Goal: Task Accomplishment & Management: Complete application form

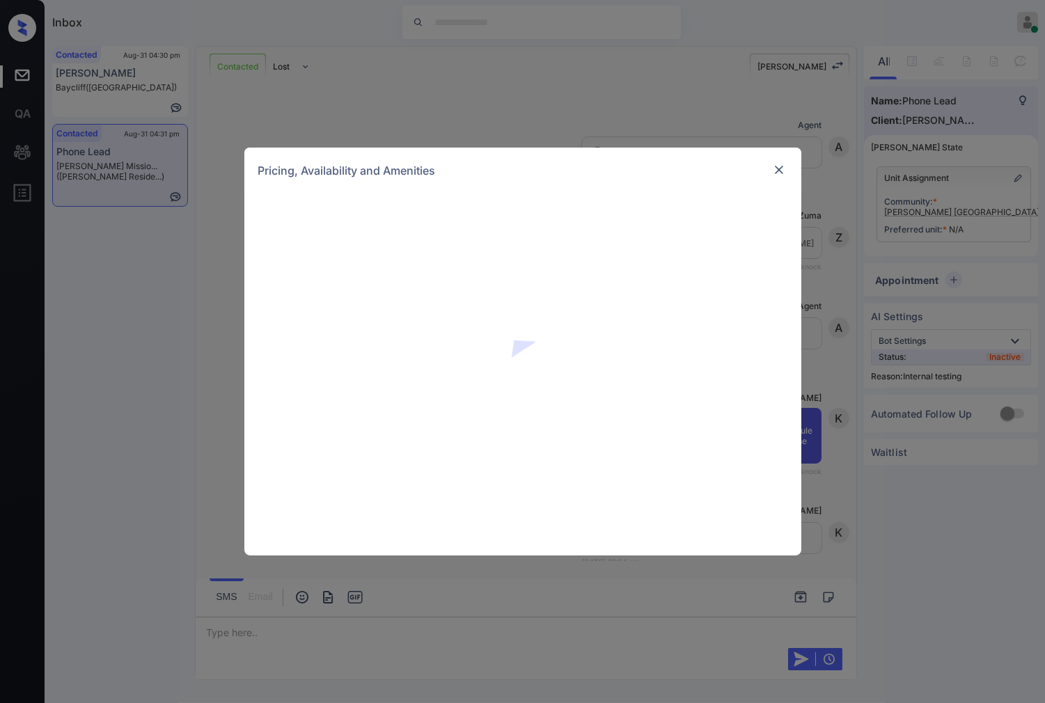
scroll to position [1531, 0]
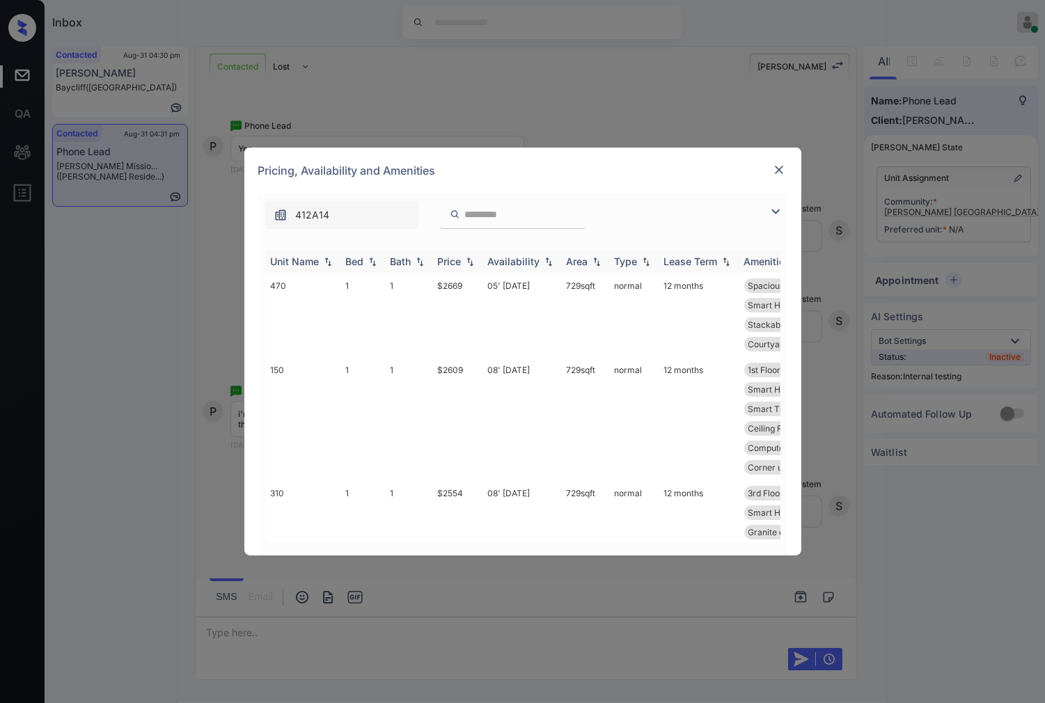
click at [474, 263] on img at bounding box center [470, 262] width 14 height 10
click at [470, 294] on td "$2554" at bounding box center [457, 315] width 50 height 84
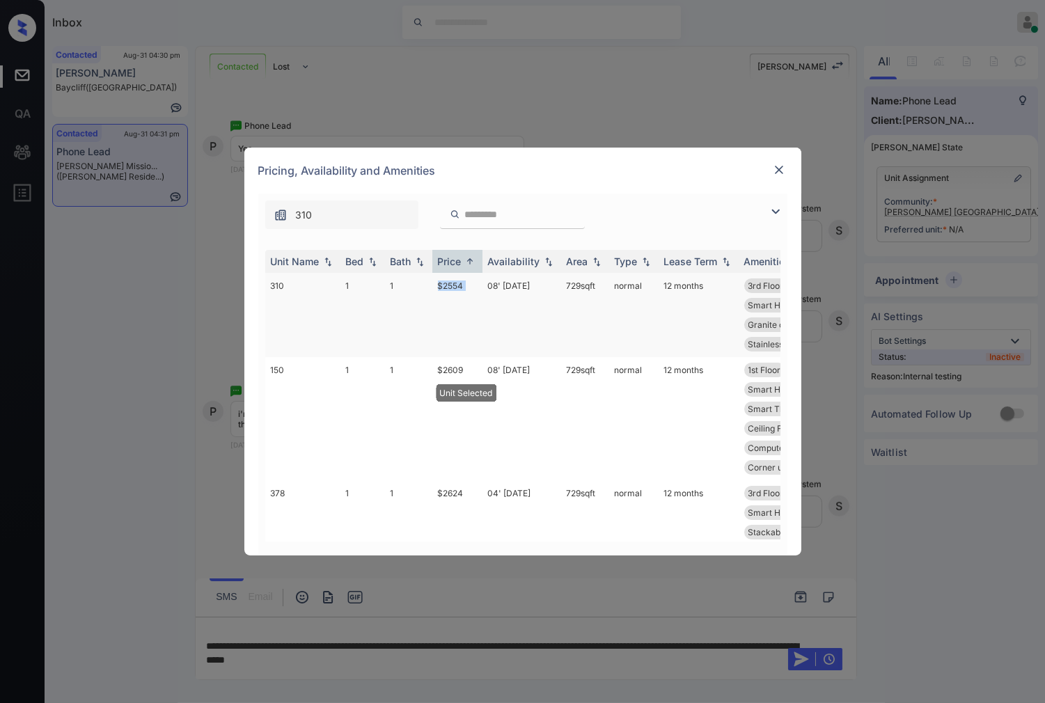
drag, startPoint x: 435, startPoint y: 288, endPoint x: 482, endPoint y: 283, distance: 47.7
click at [482, 283] on tr "310 1 1 $2554 08' Oct 25 729 sqft normal 12 months 3rd Floor Spacious Closet Ba…" at bounding box center [629, 315] width 728 height 84
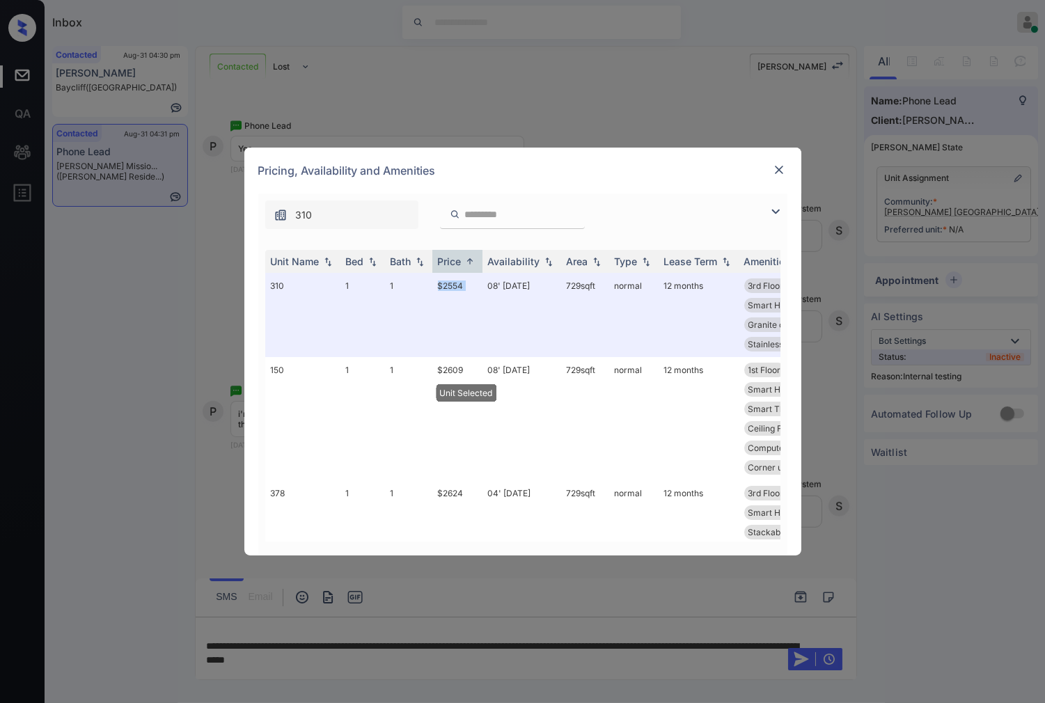
copy td "$2554"
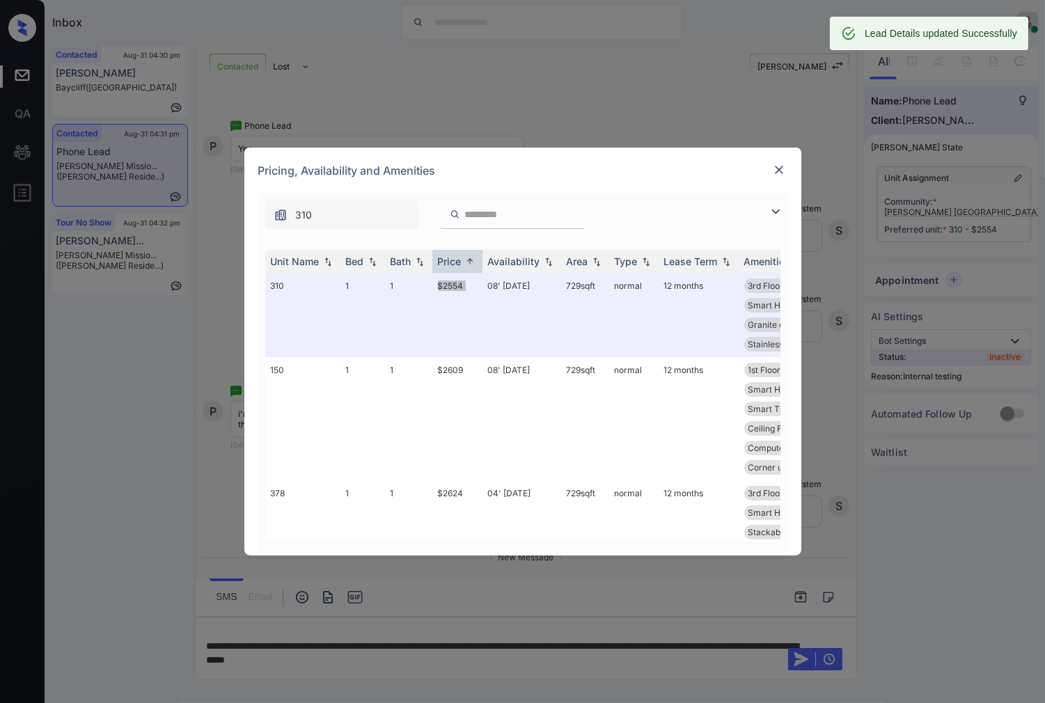
scroll to position [1622, 0]
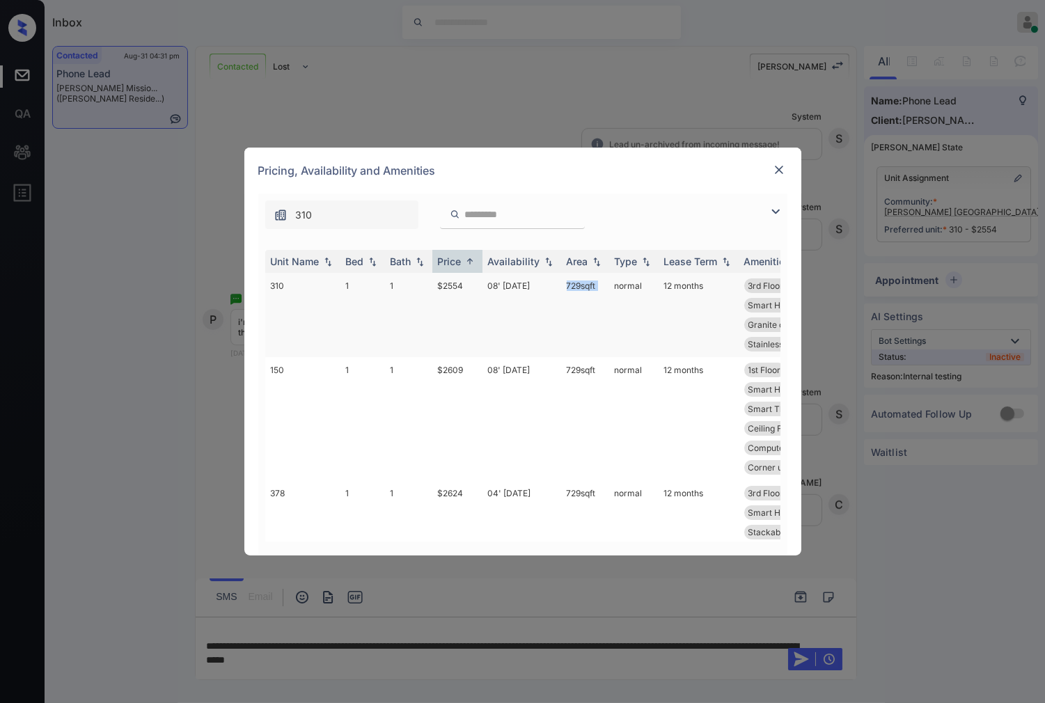
click at [608, 288] on tr "310 1 1 $2554 08' Oct 25 729 sqft normal 12 months 3rd Floor Spacious Closet Ba…" at bounding box center [629, 315] width 728 height 84
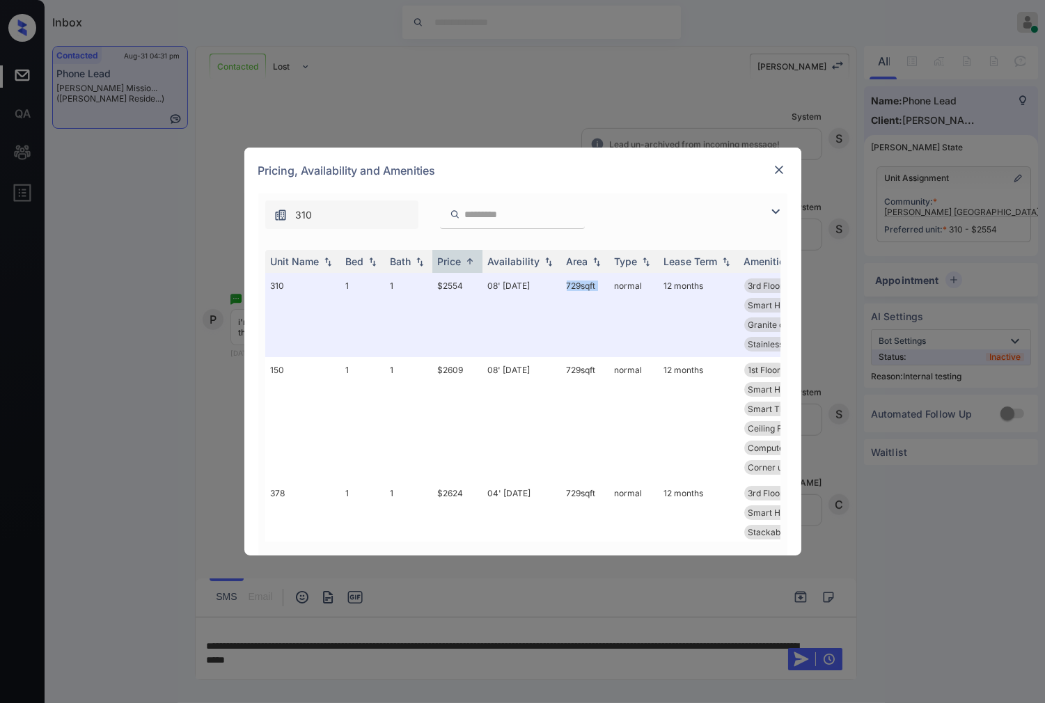
click at [773, 169] on img at bounding box center [779, 170] width 14 height 14
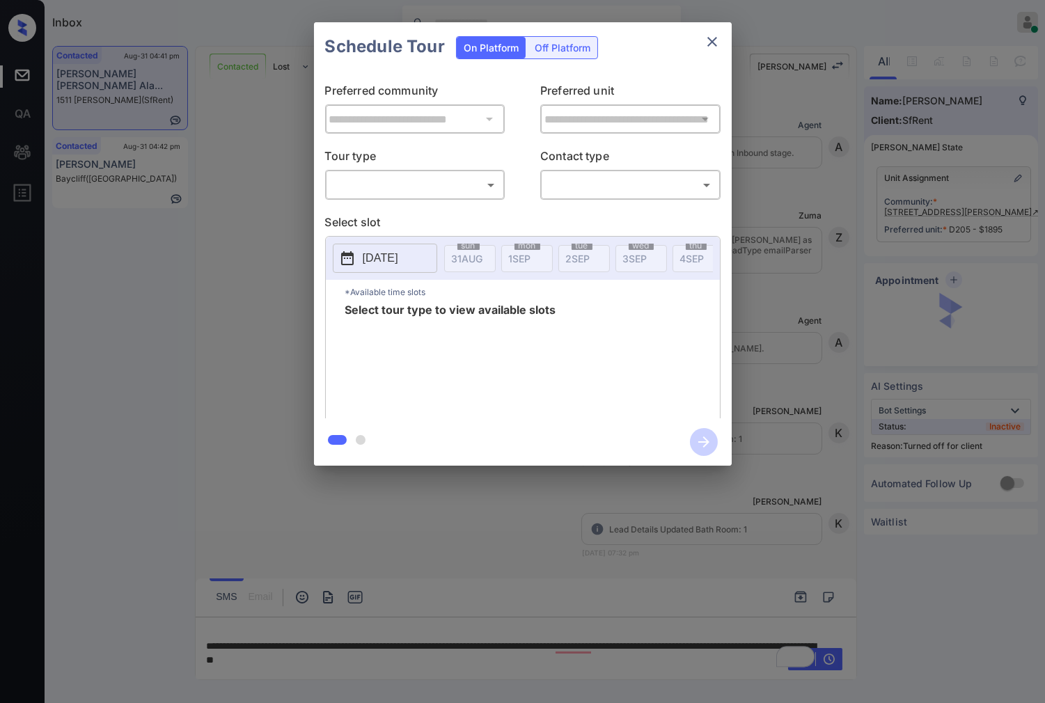
scroll to position [3776, 0]
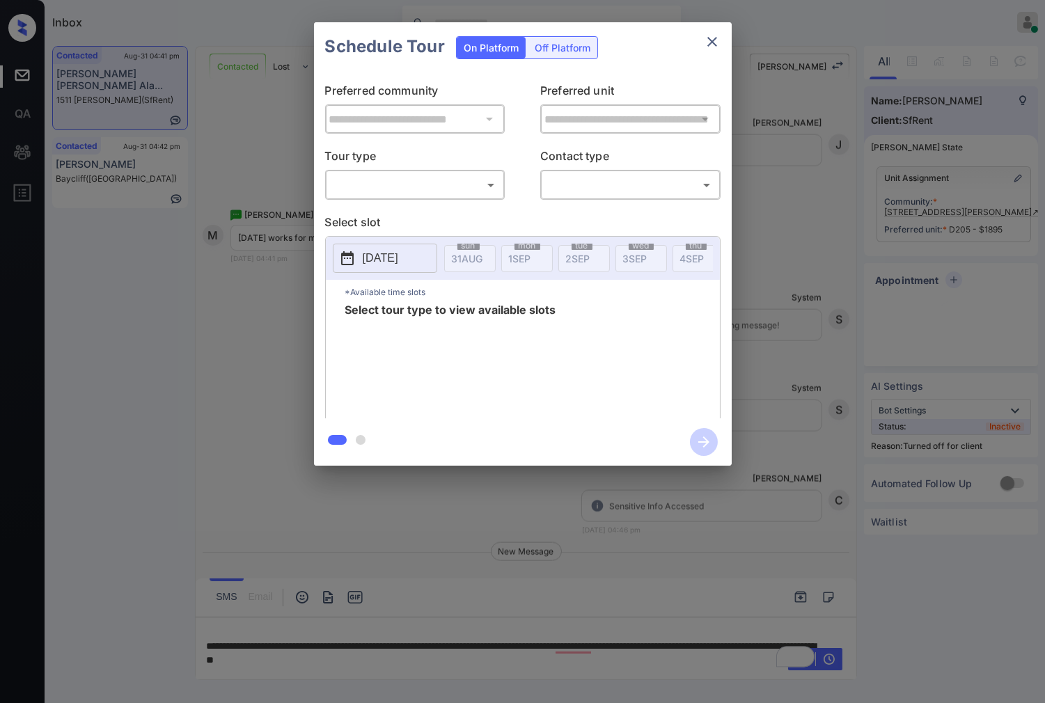
click at [464, 180] on body "Inbox Caroline Dacanay Online Set yourself offline Set yourself on break Profil…" at bounding box center [522, 351] width 1045 height 703
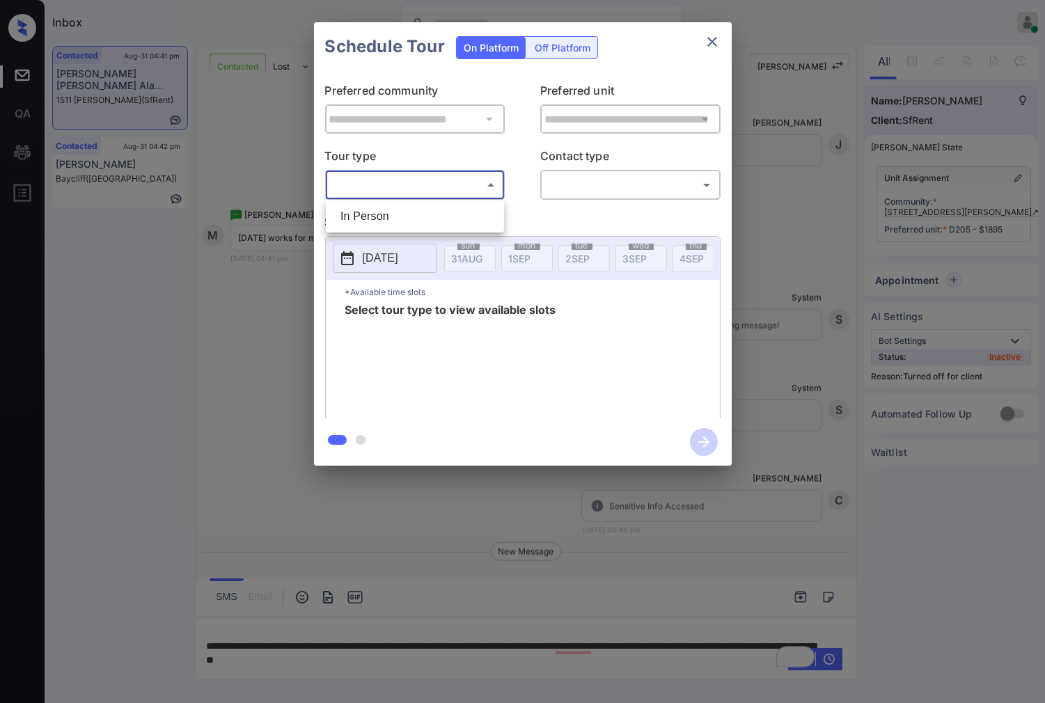
click at [467, 207] on li "In Person" at bounding box center [414, 216] width 171 height 25
type input "********"
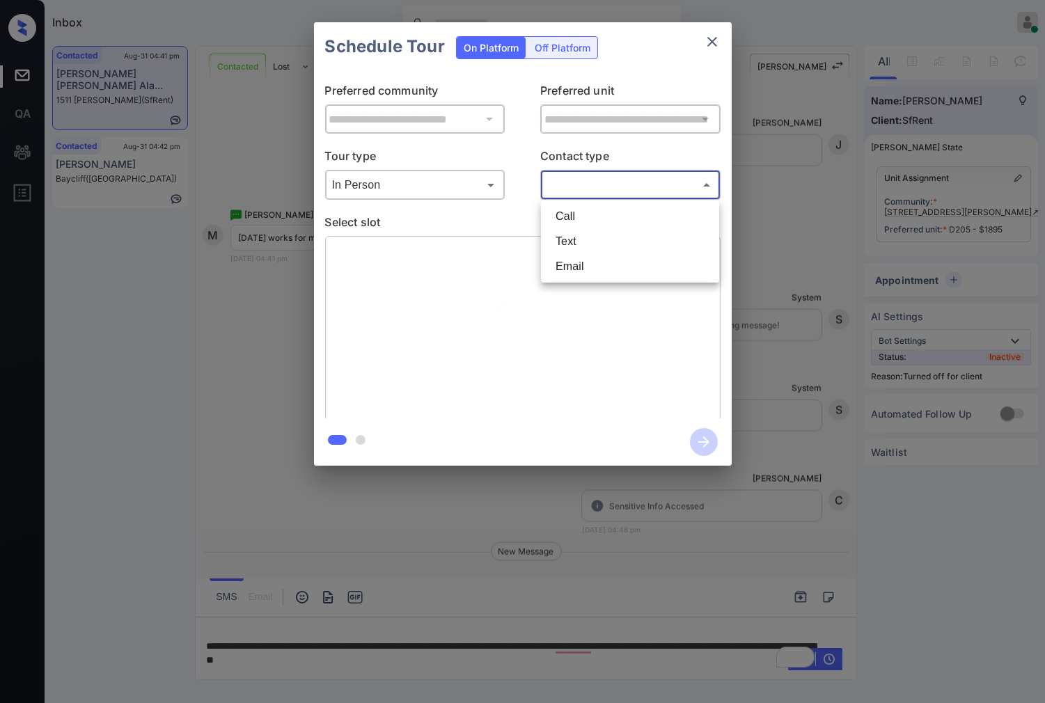
click at [555, 192] on body "Inbox Caroline Dacanay Online Set yourself offline Set yourself on break Profil…" at bounding box center [522, 351] width 1045 height 703
click at [576, 237] on li "Text" at bounding box center [630, 241] width 171 height 25
type input "****"
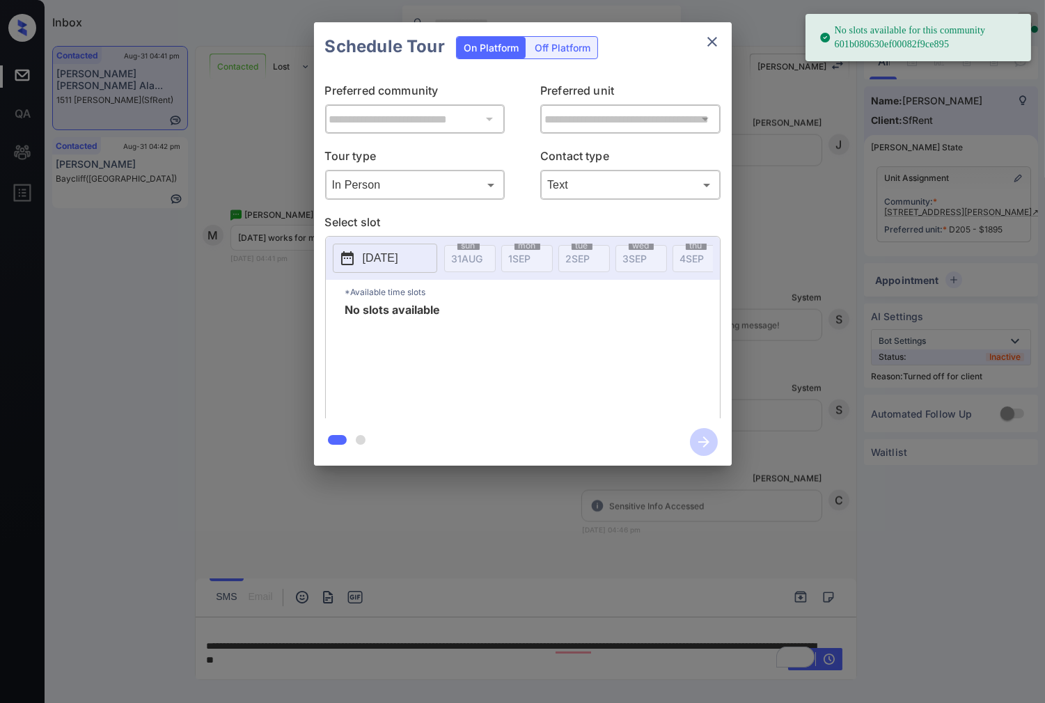
click at [565, 38] on div "Off Platform" at bounding box center [563, 48] width 70 height 22
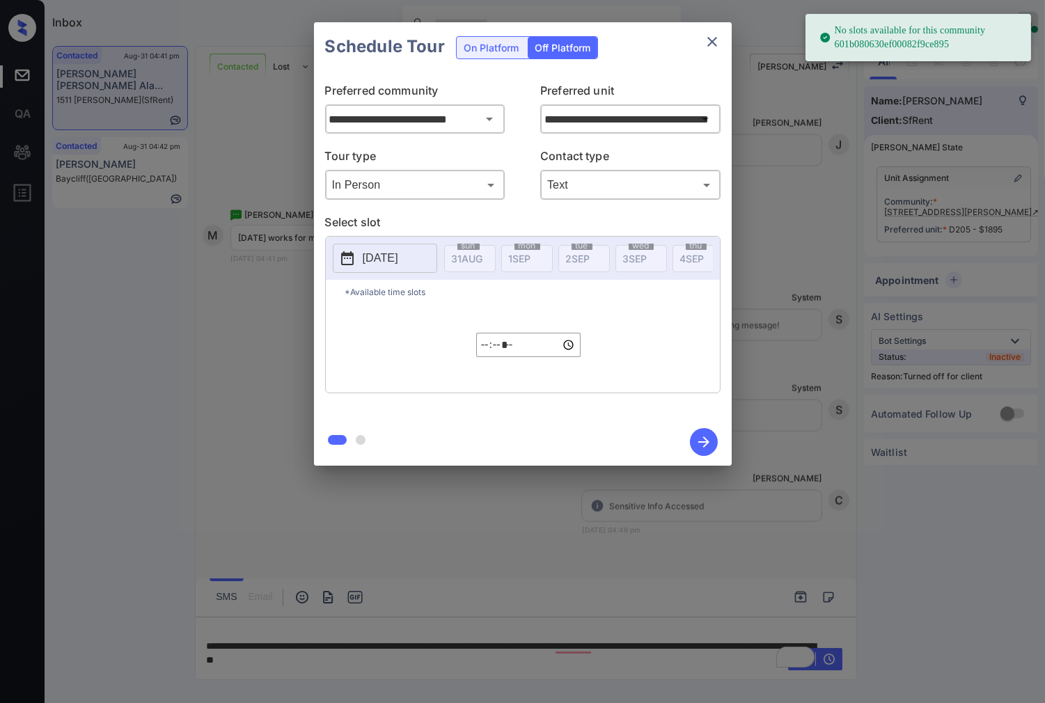
click at [398, 258] on p "2025-08-31" at bounding box center [381, 258] width 36 height 17
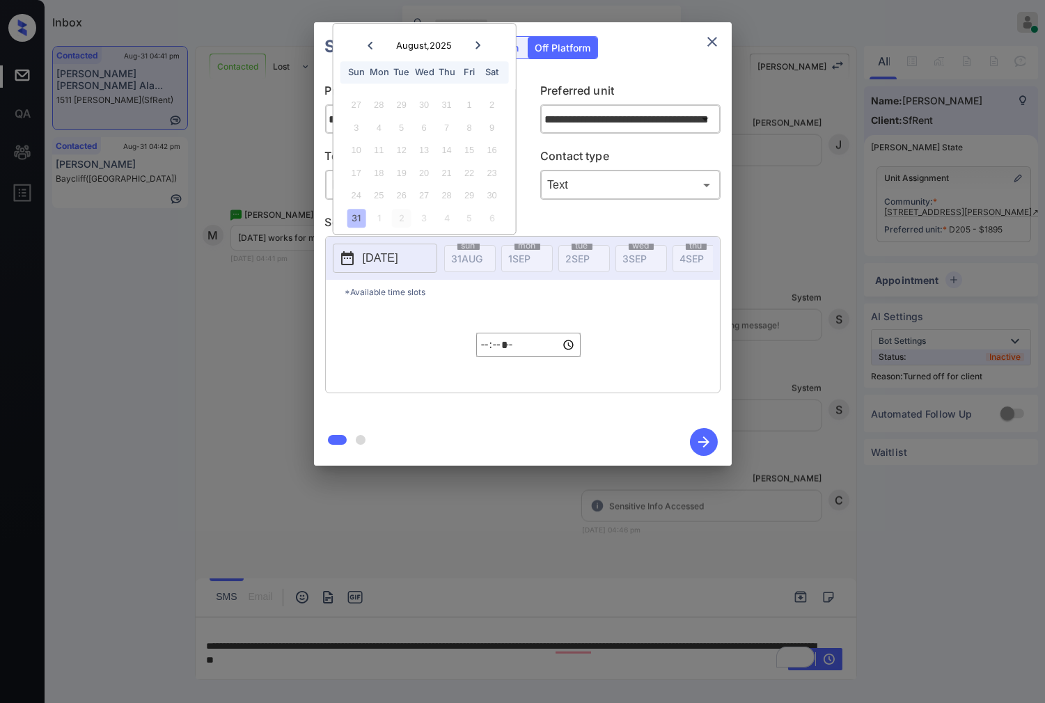
click at [401, 221] on div "2" at bounding box center [401, 218] width 19 height 19
click at [484, 348] on input "*****" at bounding box center [528, 345] width 104 height 24
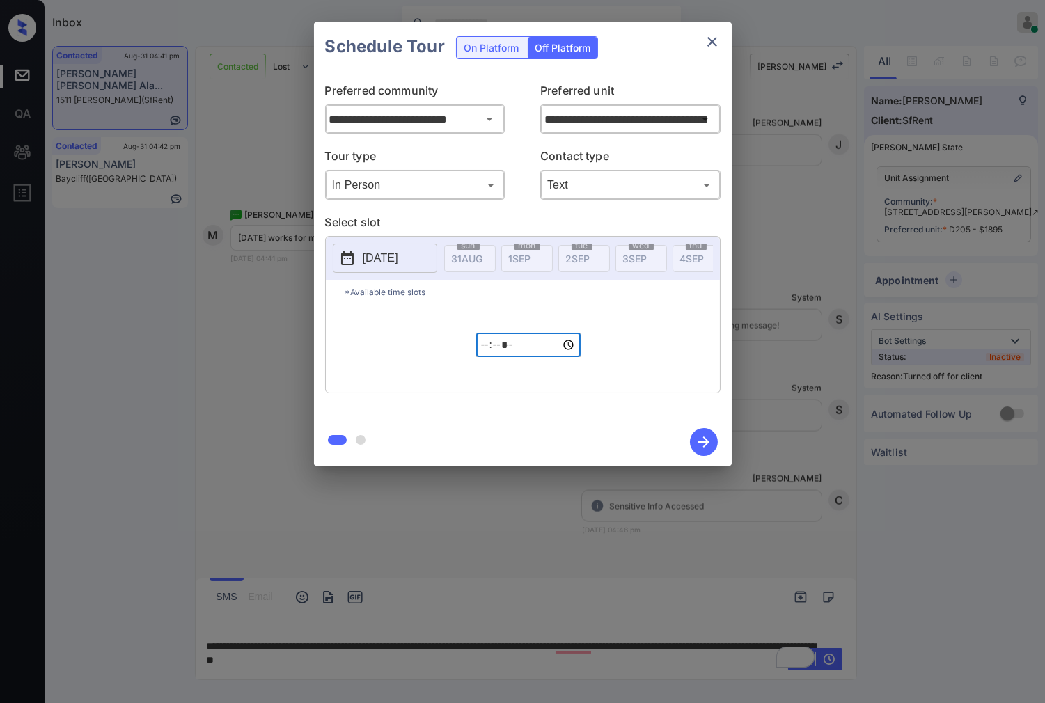
type input "*****"
click at [703, 439] on icon "button" at bounding box center [704, 442] width 28 height 28
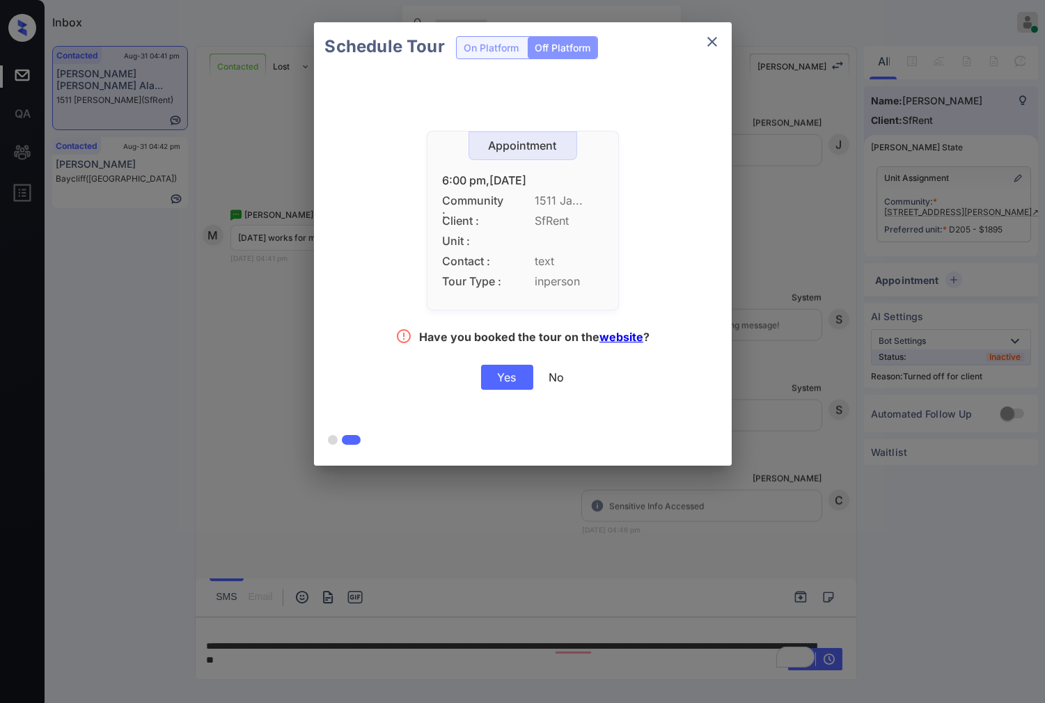
click at [500, 381] on div "Yes" at bounding box center [507, 377] width 52 height 25
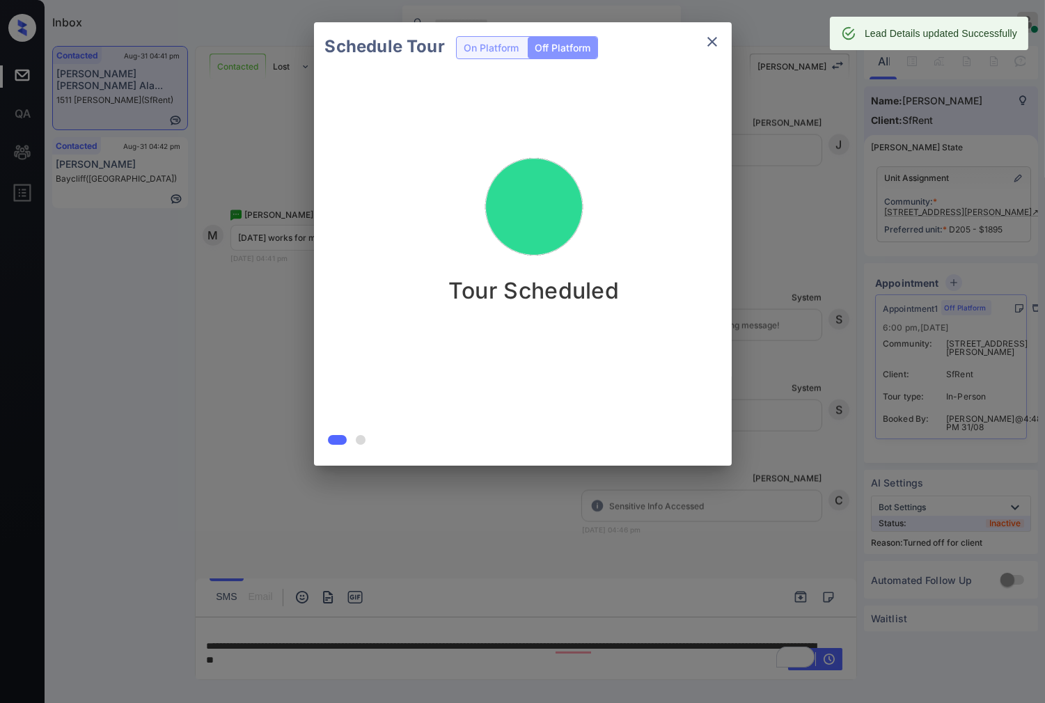
click at [308, 513] on div at bounding box center [522, 351] width 1045 height 703
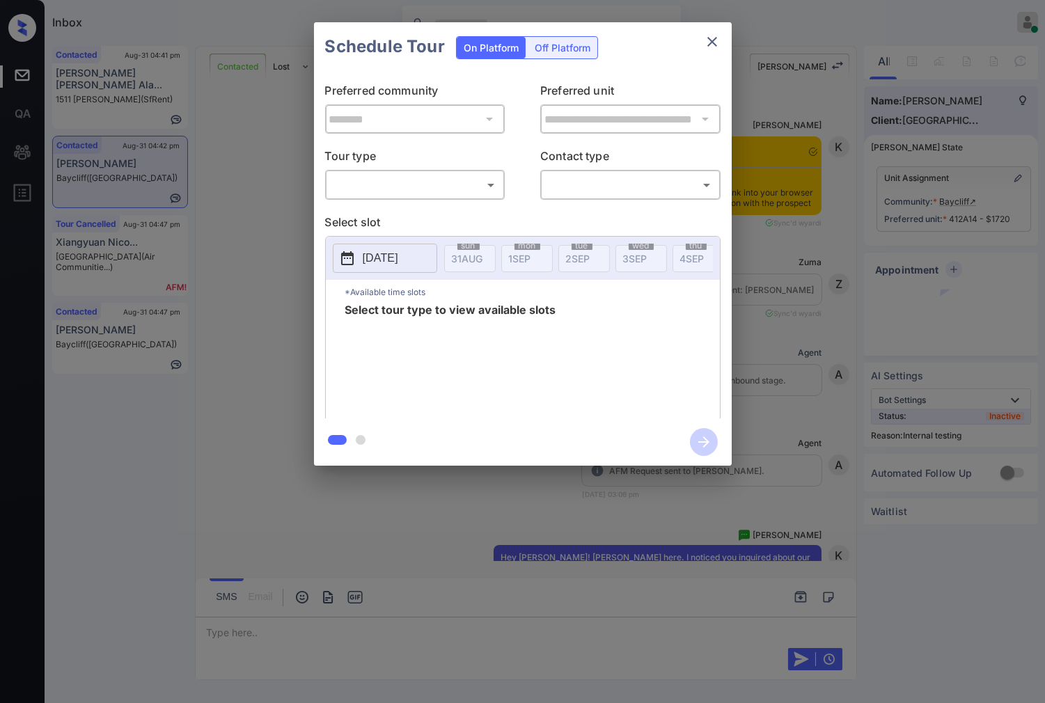
scroll to position [4076, 0]
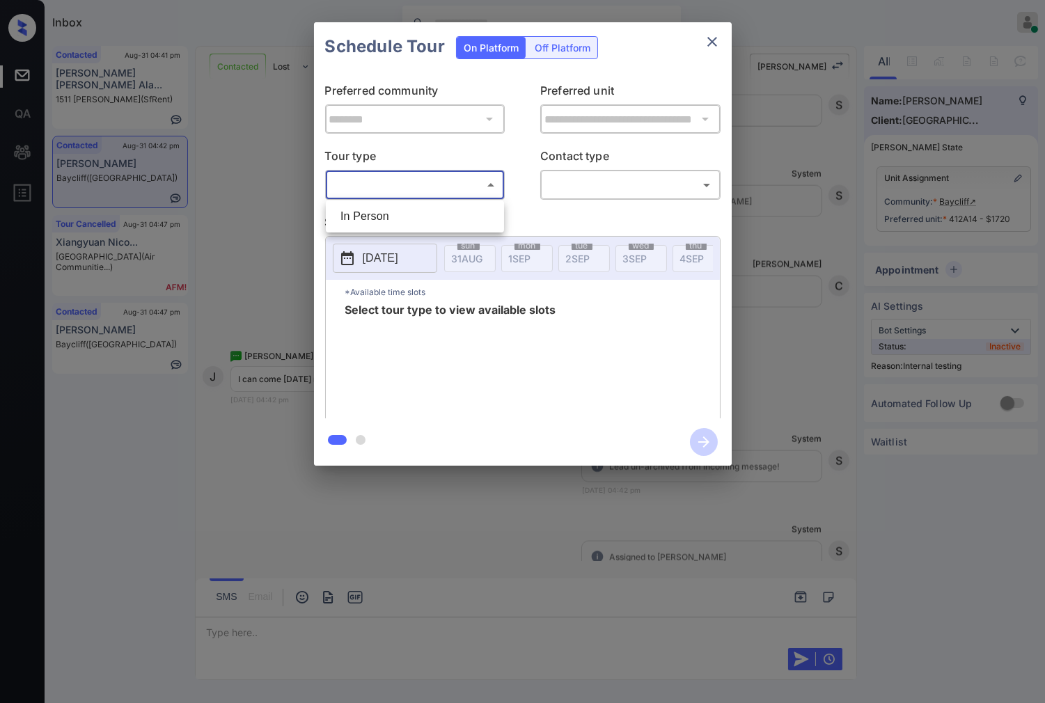
click at [470, 183] on body "Inbox Caroline Dacanay Online Set yourself offline Set yourself on break Profil…" at bounding box center [522, 351] width 1045 height 703
click at [469, 216] on li "In Person" at bounding box center [414, 216] width 171 height 25
type input "********"
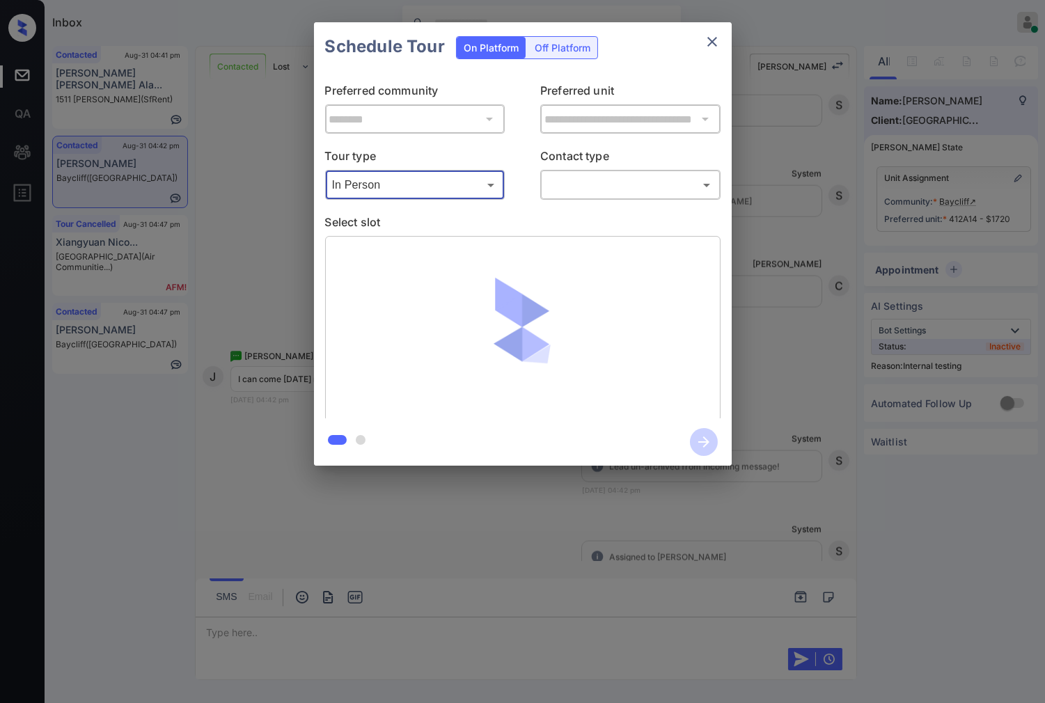
click at [599, 181] on body "Inbox Caroline Dacanay Online Set yourself offline Set yourself on break Profil…" at bounding box center [522, 351] width 1045 height 703
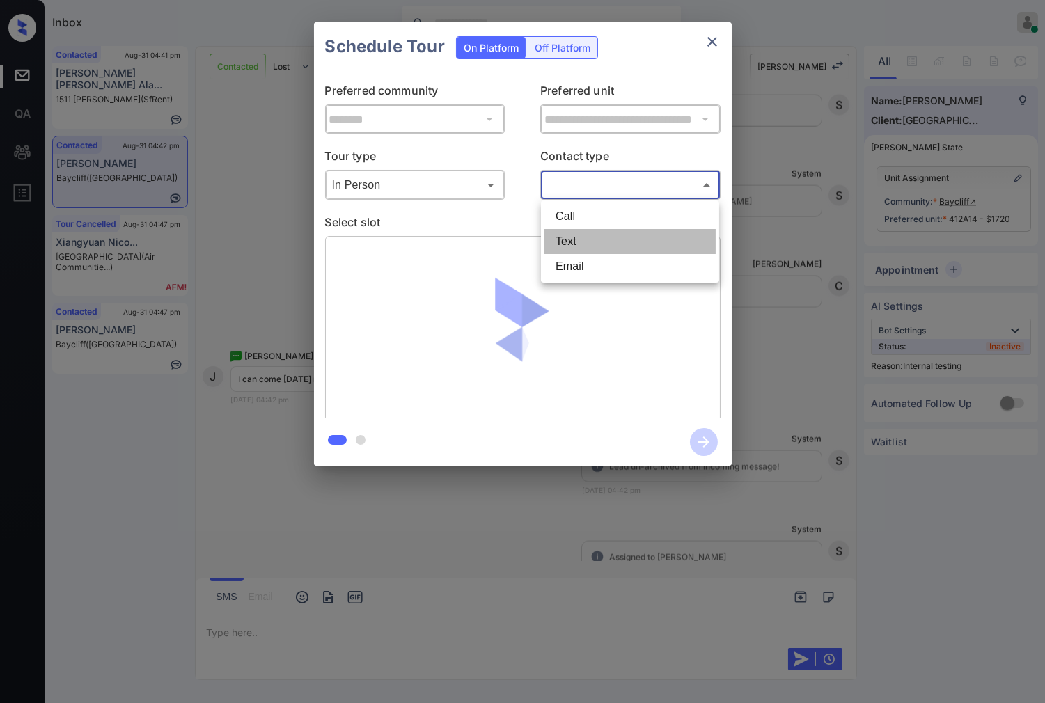
click at [592, 230] on li "Text" at bounding box center [630, 241] width 171 height 25
type input "****"
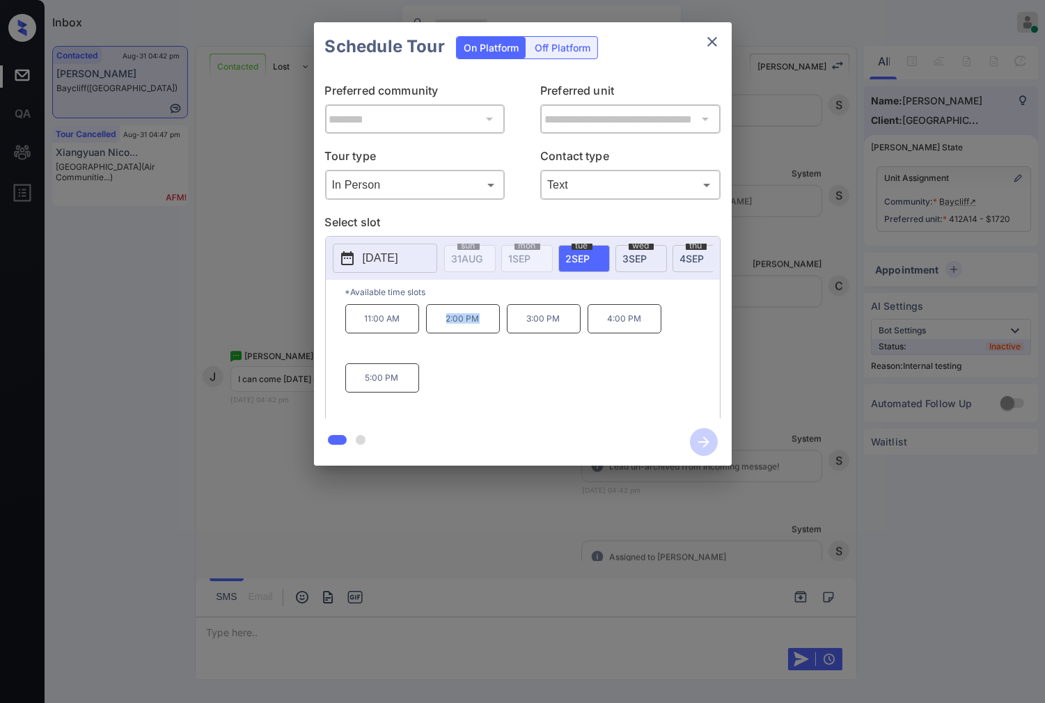
drag, startPoint x: 490, startPoint y: 327, endPoint x: 439, endPoint y: 331, distance: 51.0
click at [439, 331] on p "2:00 PM" at bounding box center [463, 318] width 74 height 29
copy p "2:00 PM"
drag, startPoint x: 408, startPoint y: 391, endPoint x: 339, endPoint y: 393, distance: 69.0
click at [339, 393] on div "*Available time slots 11:00 AM 2:00 PM 3:00 PM 4:00 PM 5:00 PM" at bounding box center [523, 351] width 394 height 143
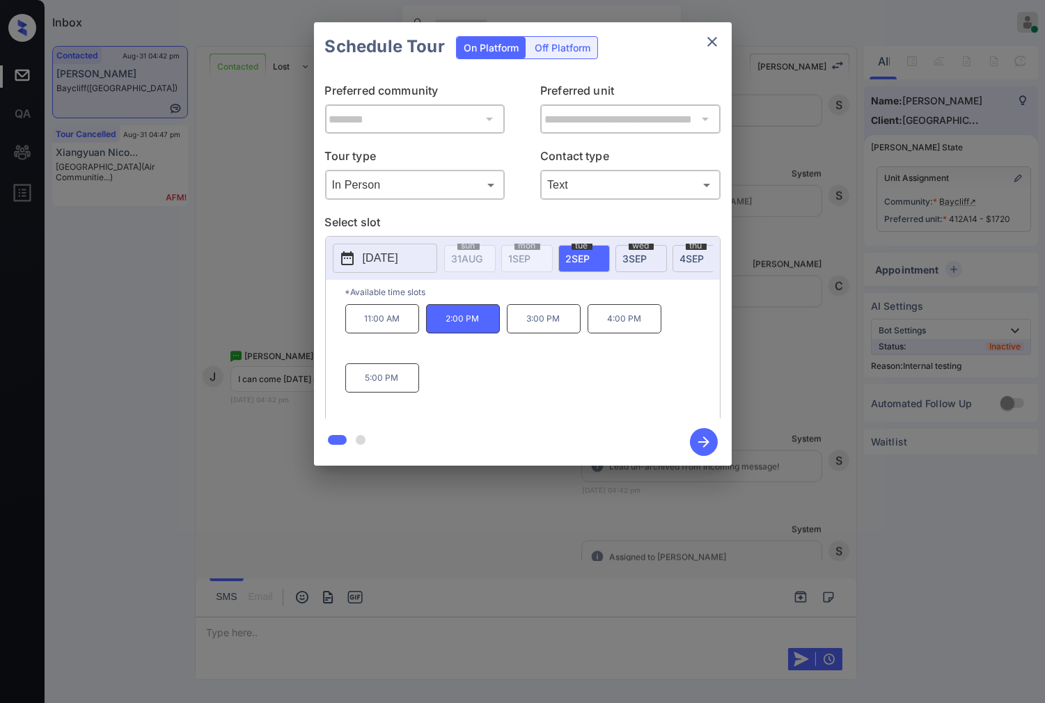
click at [269, 511] on div at bounding box center [522, 351] width 1045 height 703
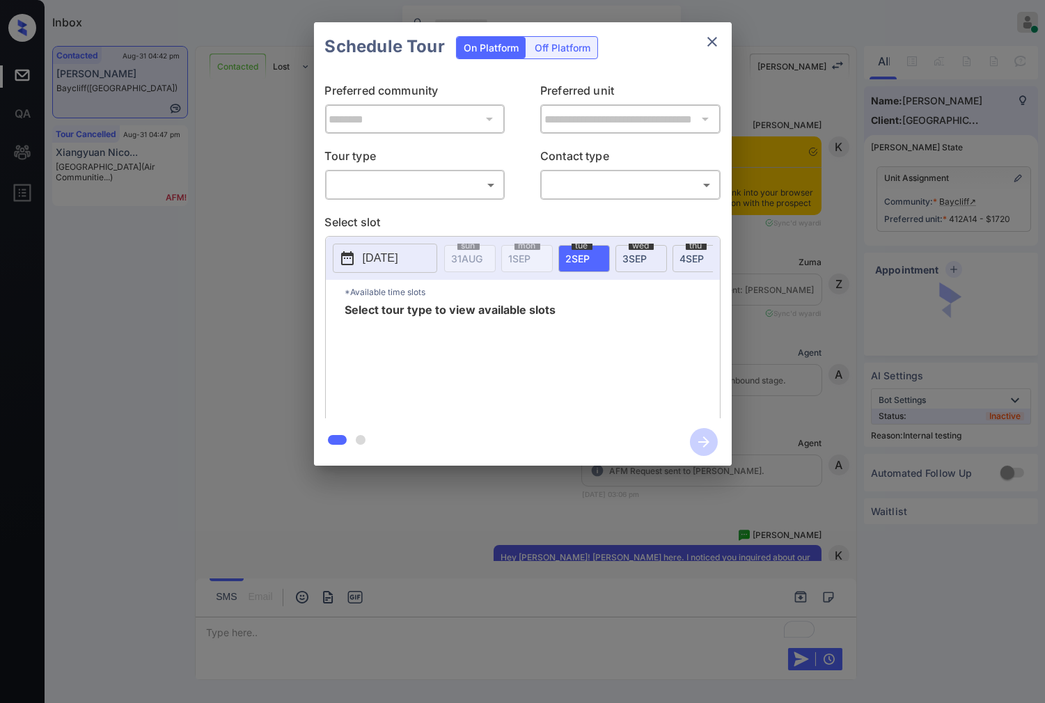
scroll to position [4688, 0]
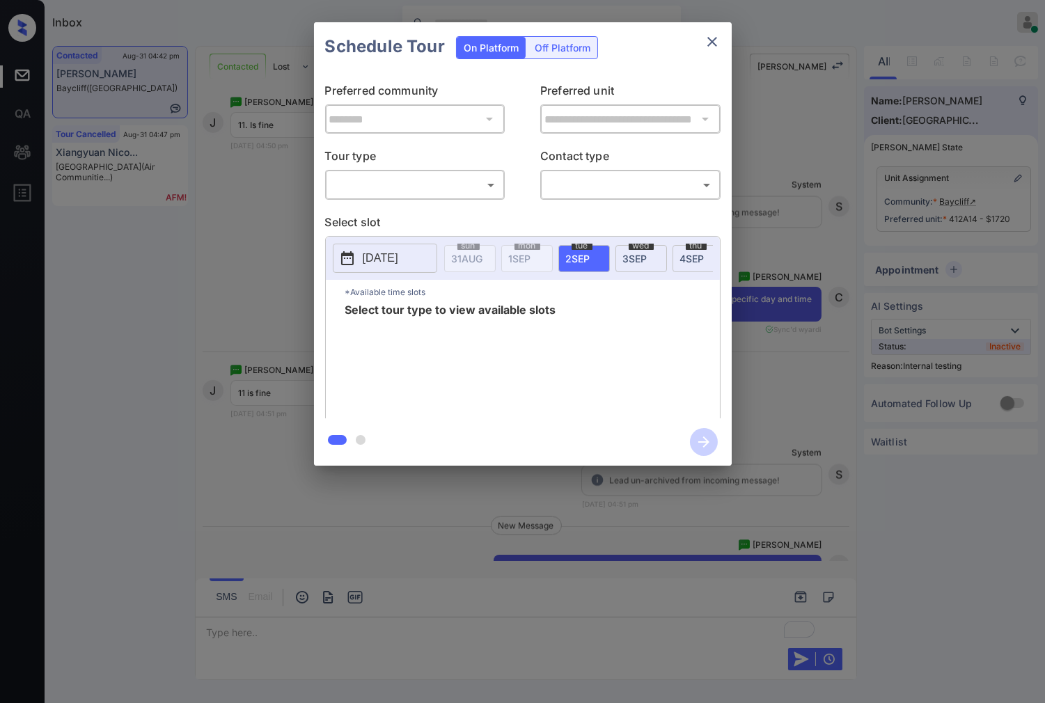
click at [499, 182] on body "Inbox [PERSON_NAME] Online Set yourself offline Set yourself on break Profile S…" at bounding box center [522, 351] width 1045 height 703
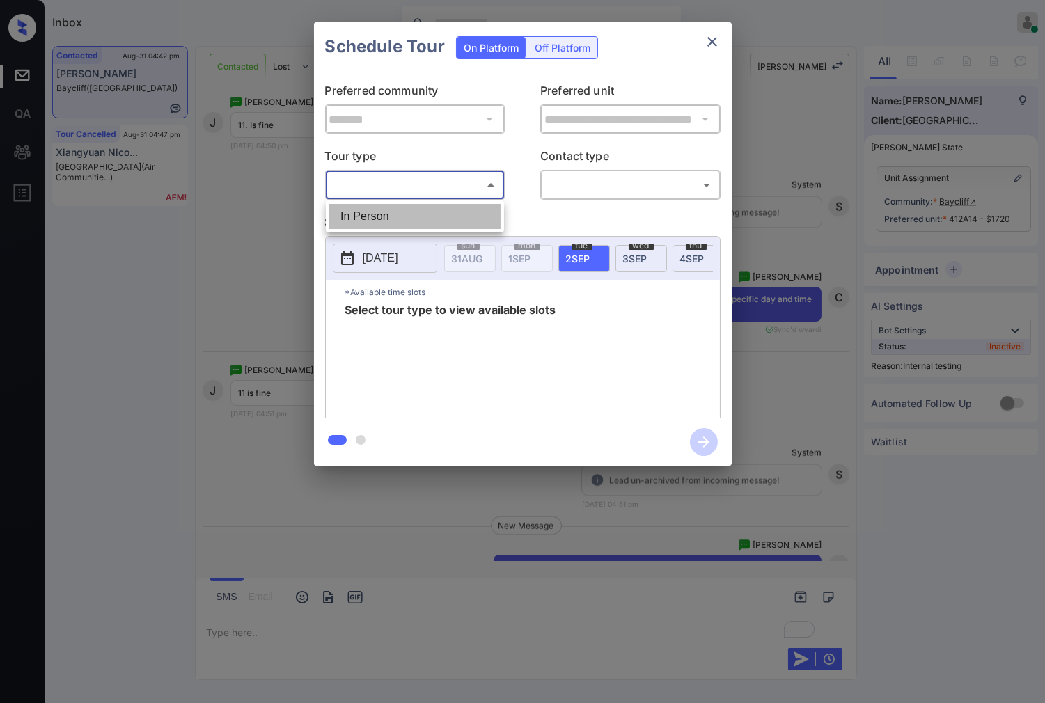
click at [465, 214] on li "In Person" at bounding box center [414, 216] width 171 height 25
type input "********"
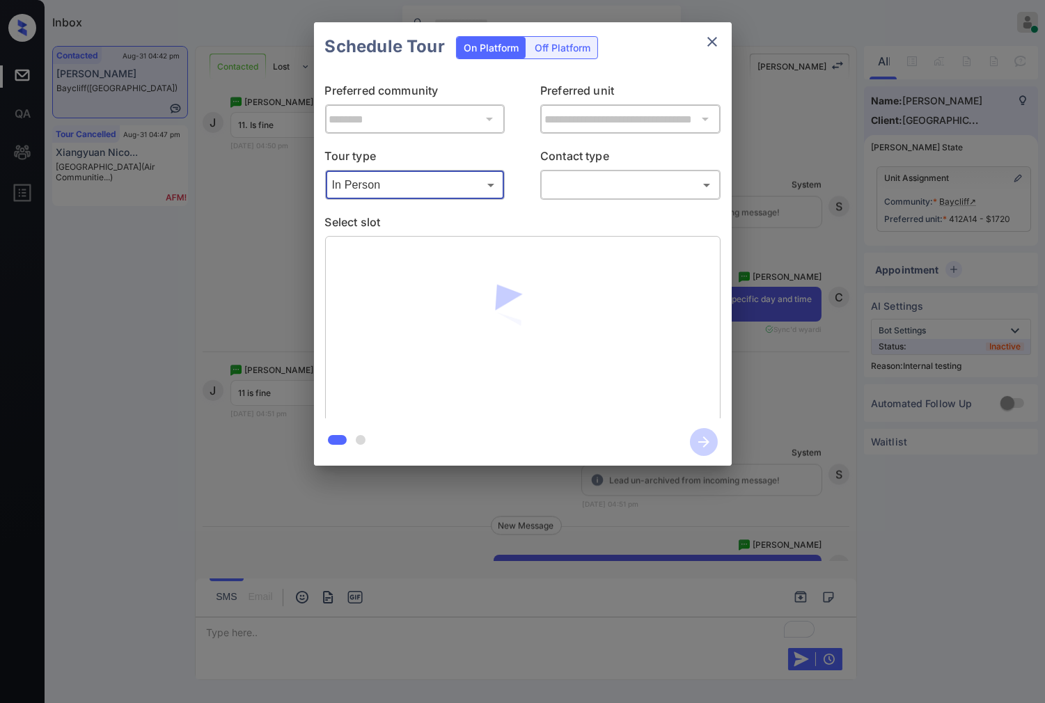
click at [568, 188] on body "Inbox [PERSON_NAME] Online Set yourself offline Set yourself on break Profile S…" at bounding box center [522, 351] width 1045 height 703
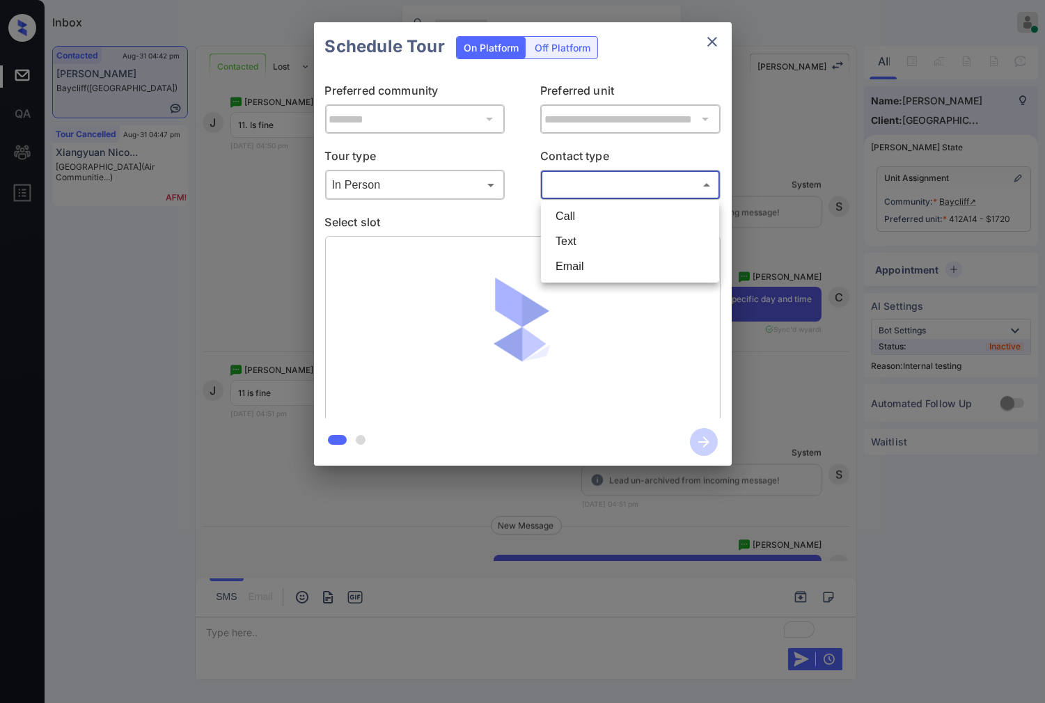
click at [575, 238] on li "Text" at bounding box center [630, 241] width 171 height 25
type input "****"
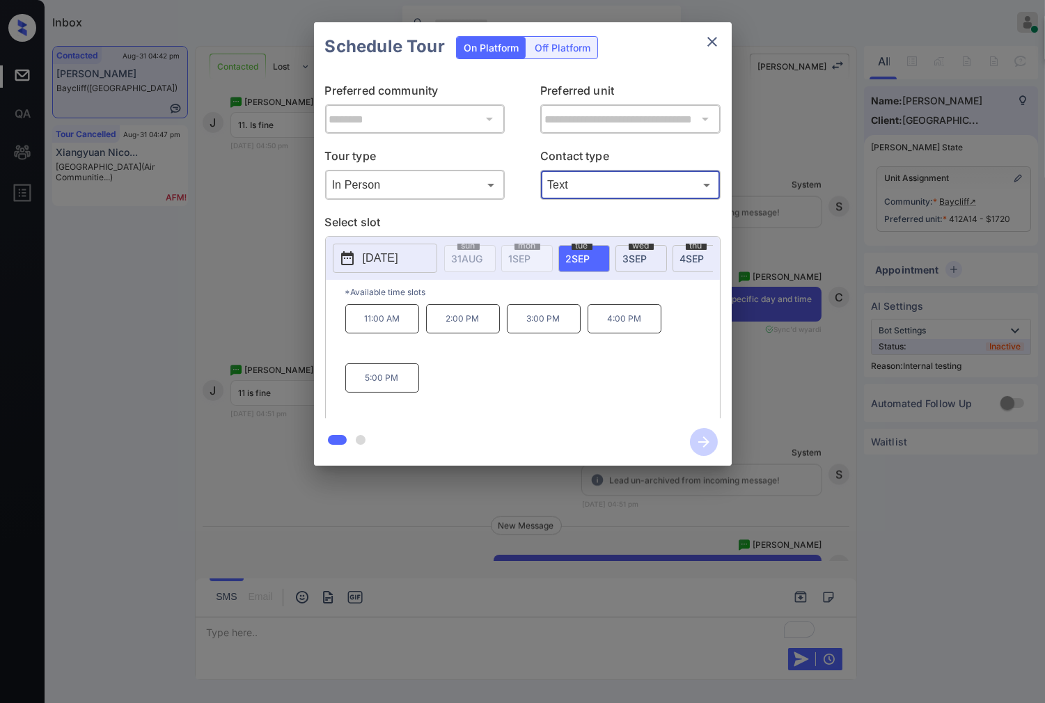
click at [386, 330] on p "11:00 AM" at bounding box center [382, 318] width 74 height 29
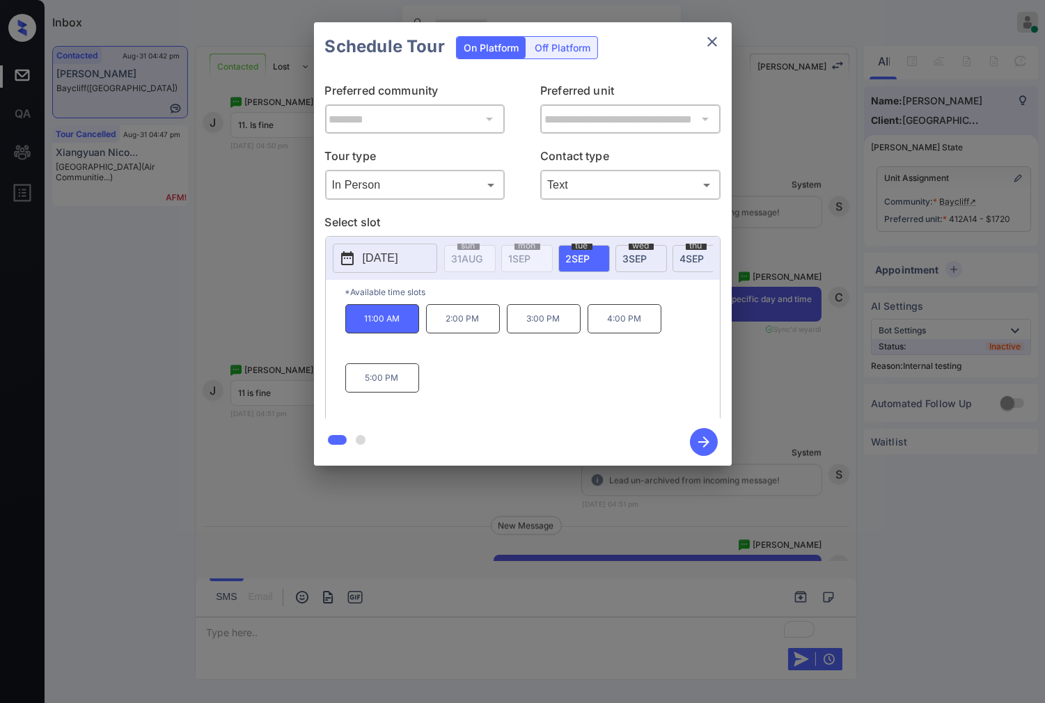
click at [705, 449] on icon "button" at bounding box center [704, 442] width 28 height 28
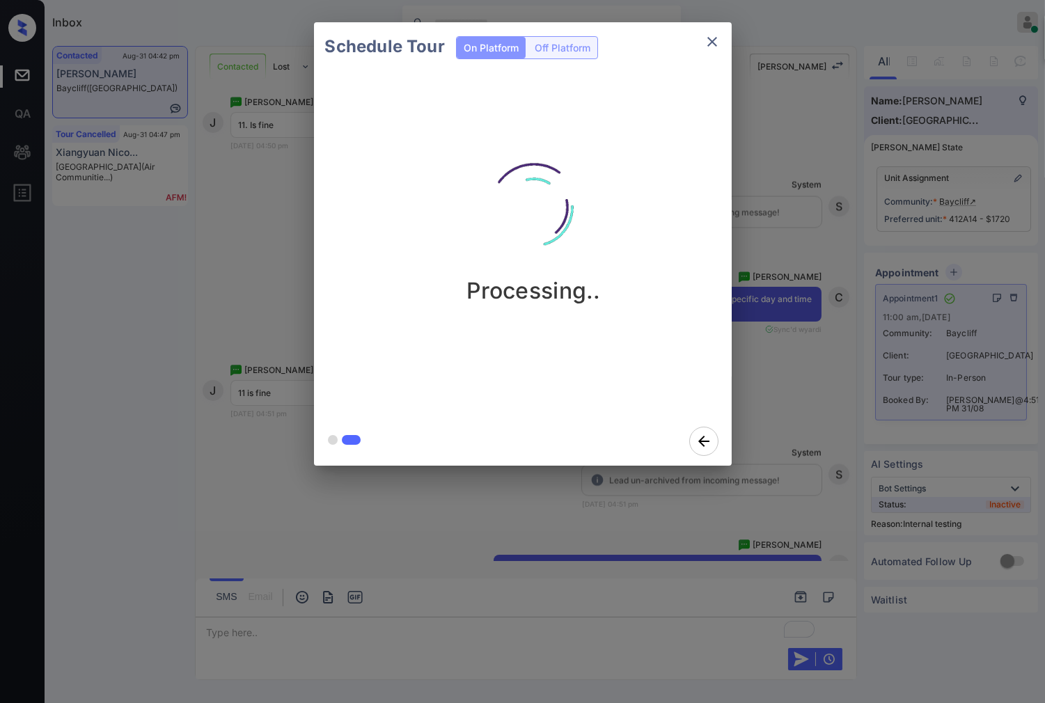
click at [778, 481] on div "Schedule Tour On Platform Off Platform Processing.." at bounding box center [522, 244] width 1045 height 488
